Goal: Navigation & Orientation: Find specific page/section

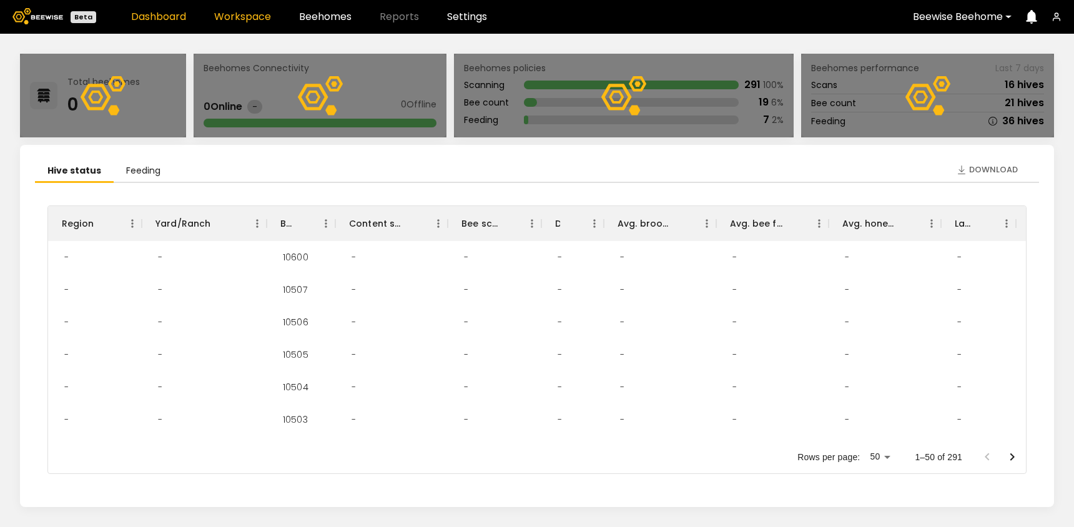
click at [244, 15] on link "Workspace" at bounding box center [242, 17] width 57 height 10
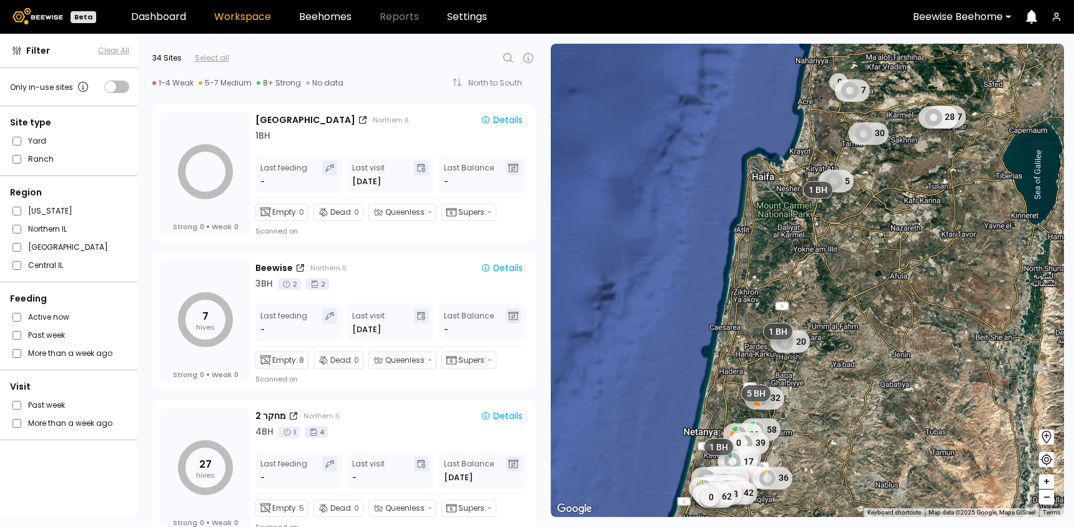
click at [975, 21] on div at bounding box center [958, 16] width 90 height 11
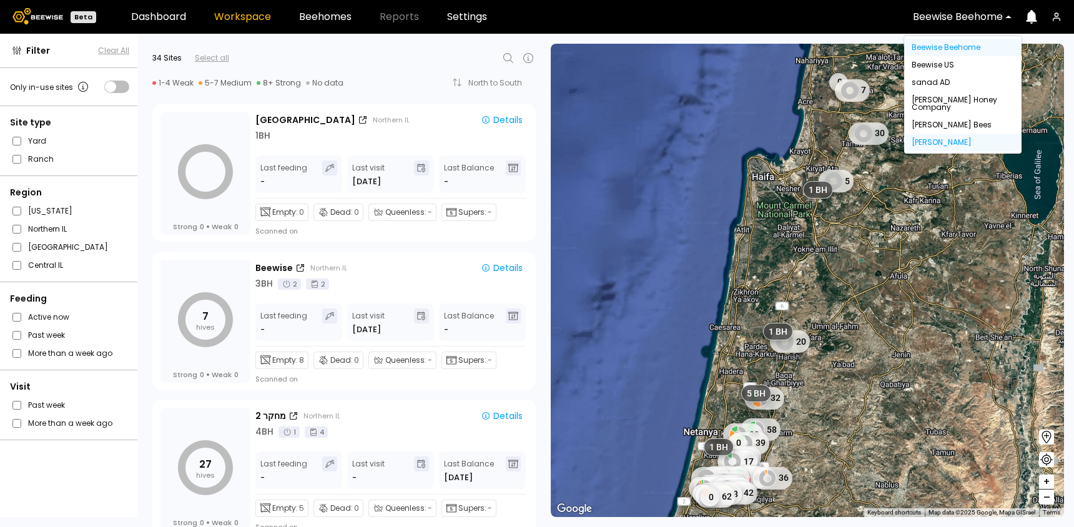
click at [924, 144] on div "[PERSON_NAME]" at bounding box center [962, 142] width 102 height 7
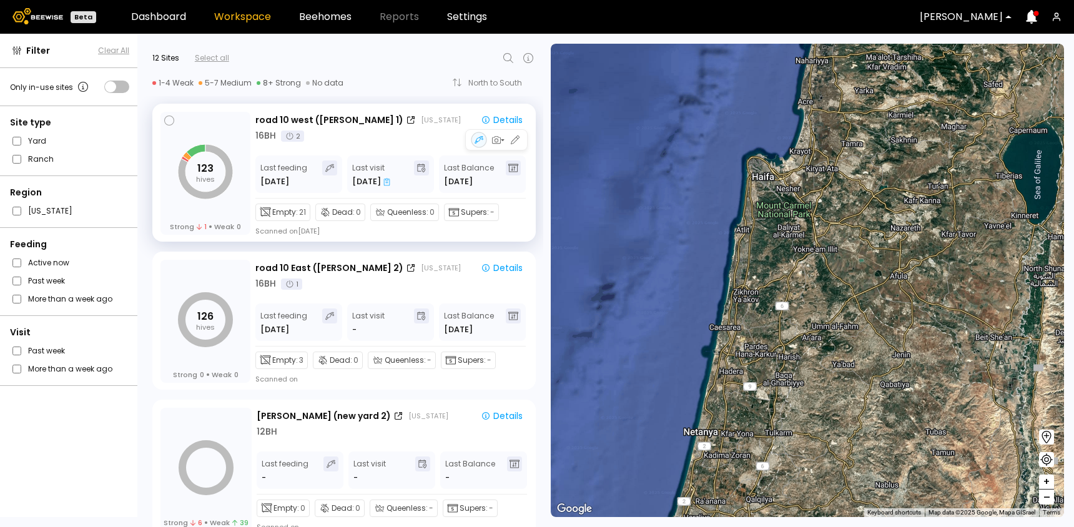
click at [338, 139] on div "16 BH 2" at bounding box center [391, 135] width 272 height 13
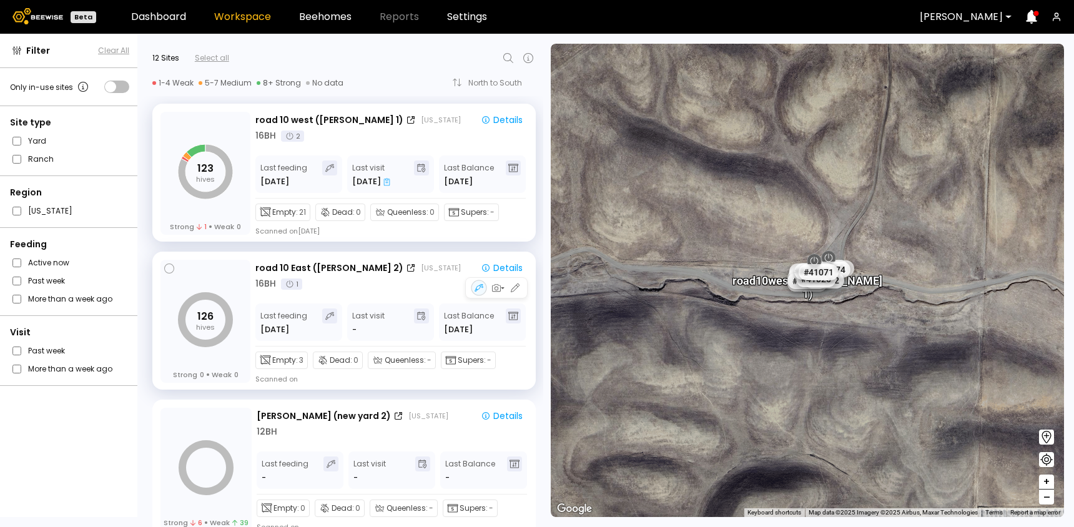
click at [366, 288] on div "16 BH 1" at bounding box center [391, 283] width 272 height 13
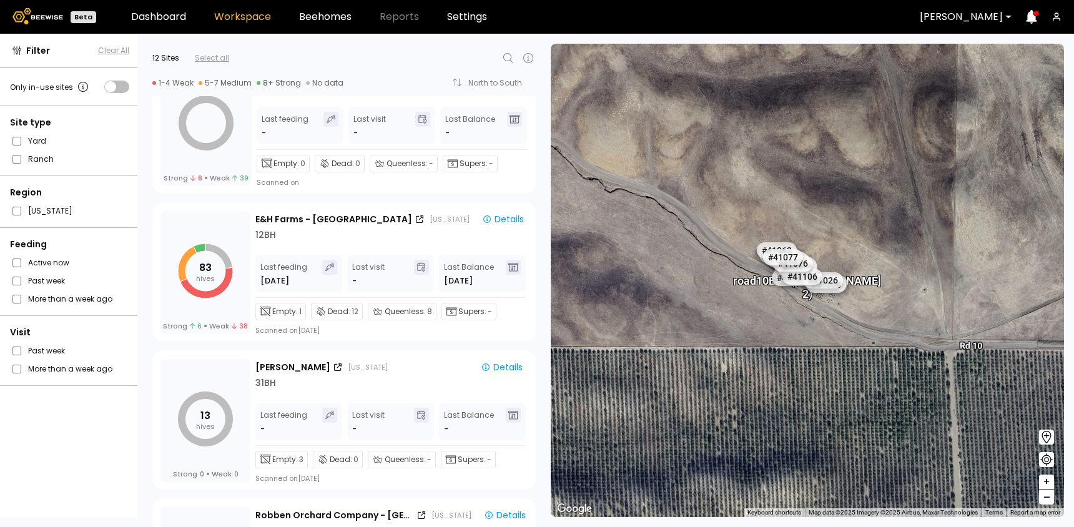
scroll to position [348, 0]
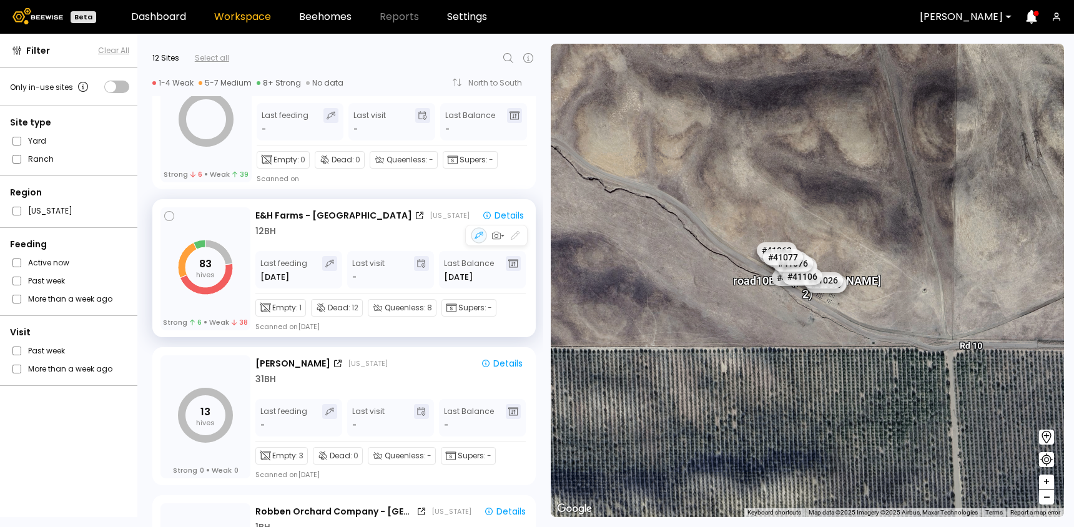
click at [348, 225] on div "12 BH" at bounding box center [391, 231] width 273 height 13
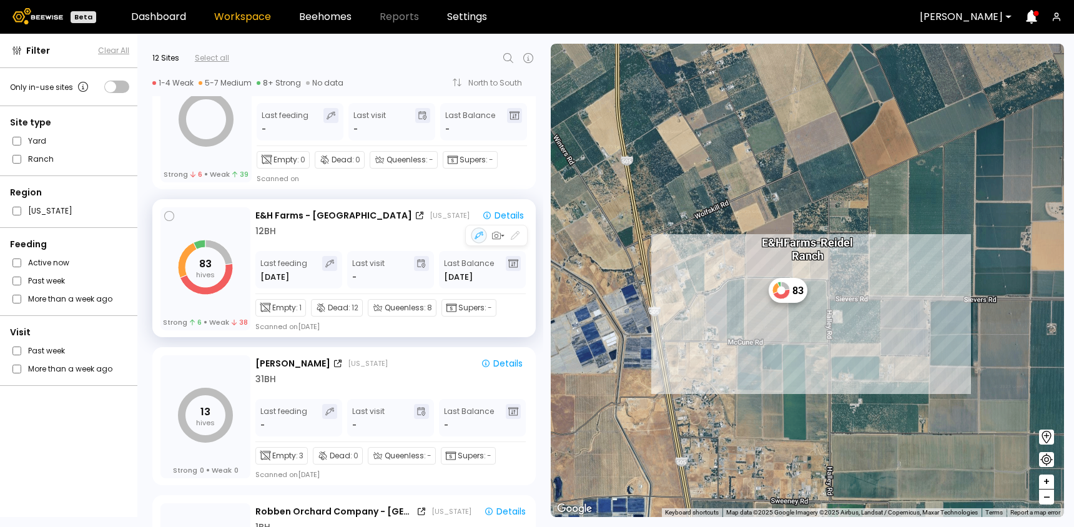
click at [315, 237] on div "12 BH" at bounding box center [391, 231] width 273 height 13
